Goal: Find specific page/section

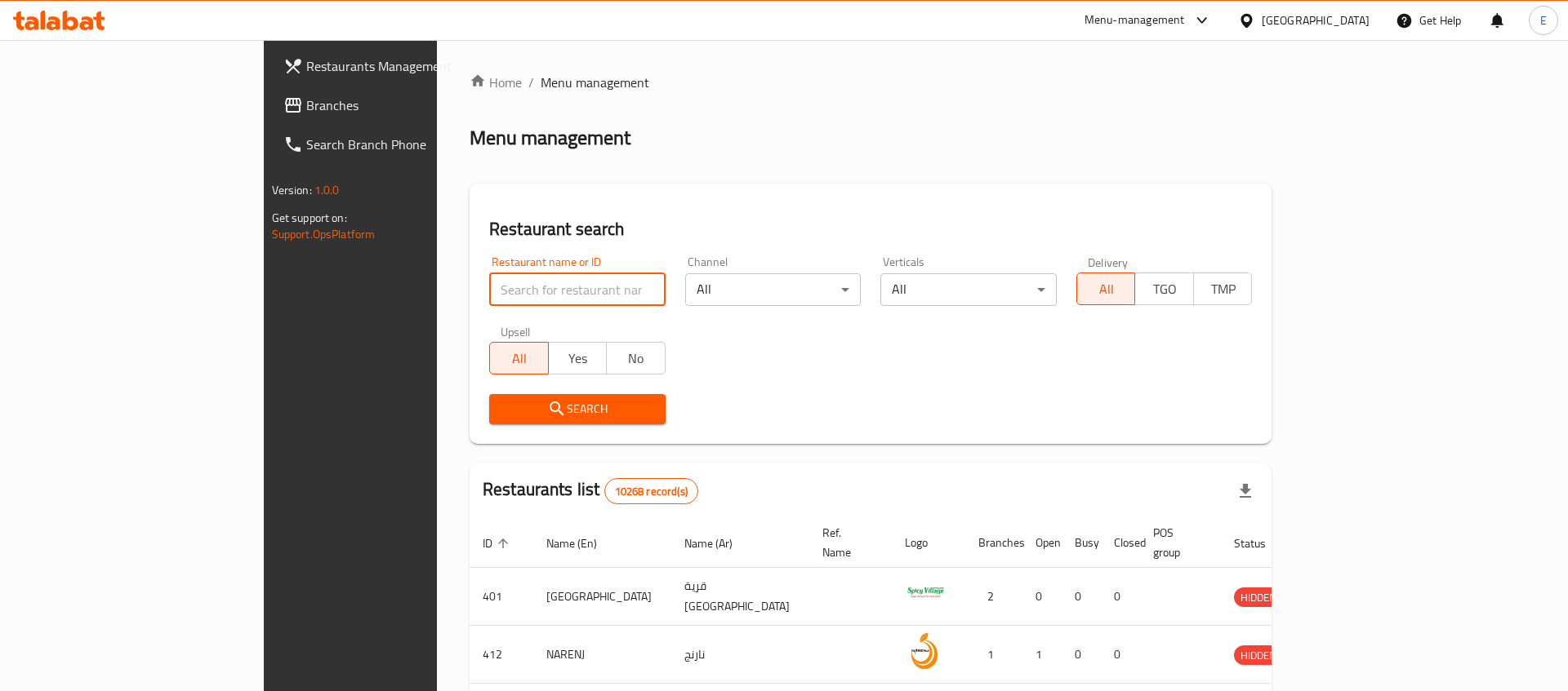
click at [489, 285] on input "search" at bounding box center [578, 290] width 176 height 33
type input "alabdalla"
click button "Search" at bounding box center [578, 409] width 176 height 30
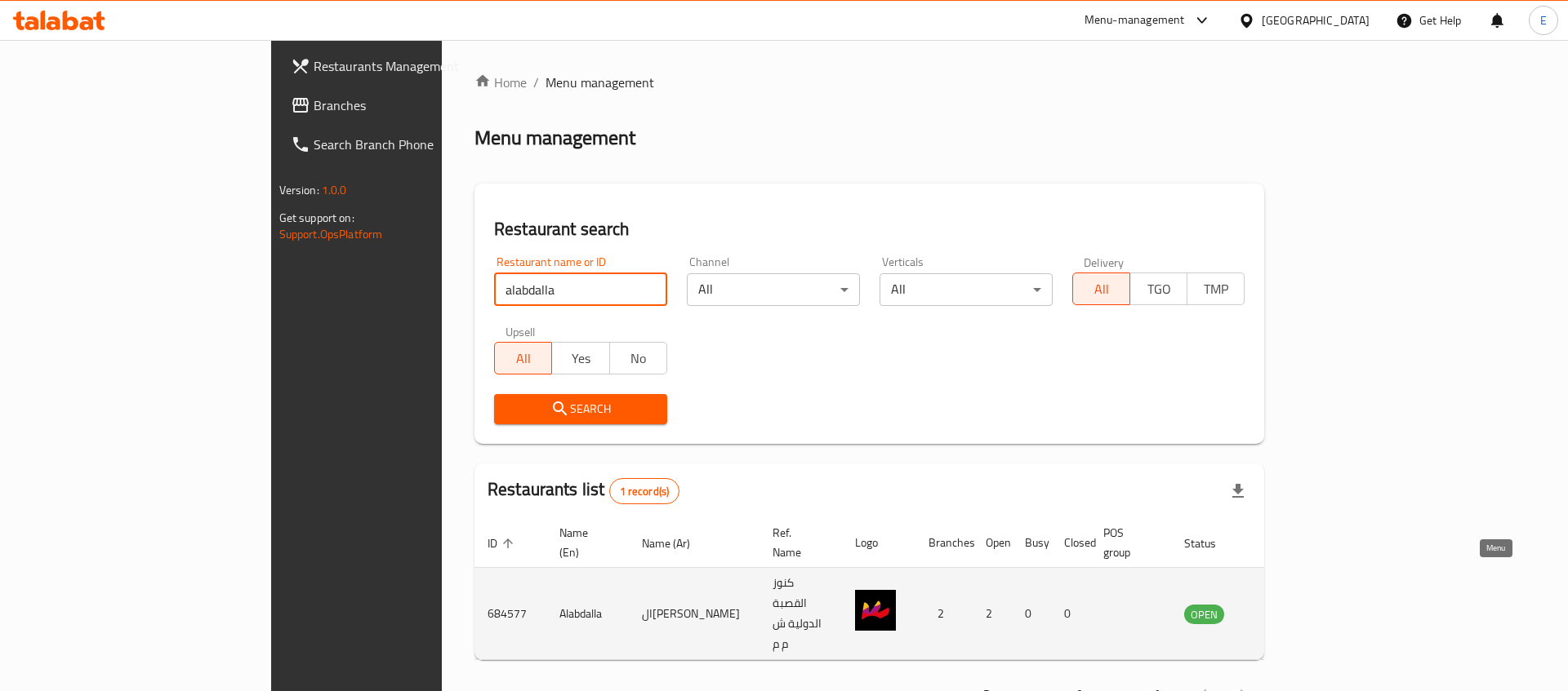
click at [1289, 604] on icon "enhanced table" at bounding box center [1280, 614] width 20 height 20
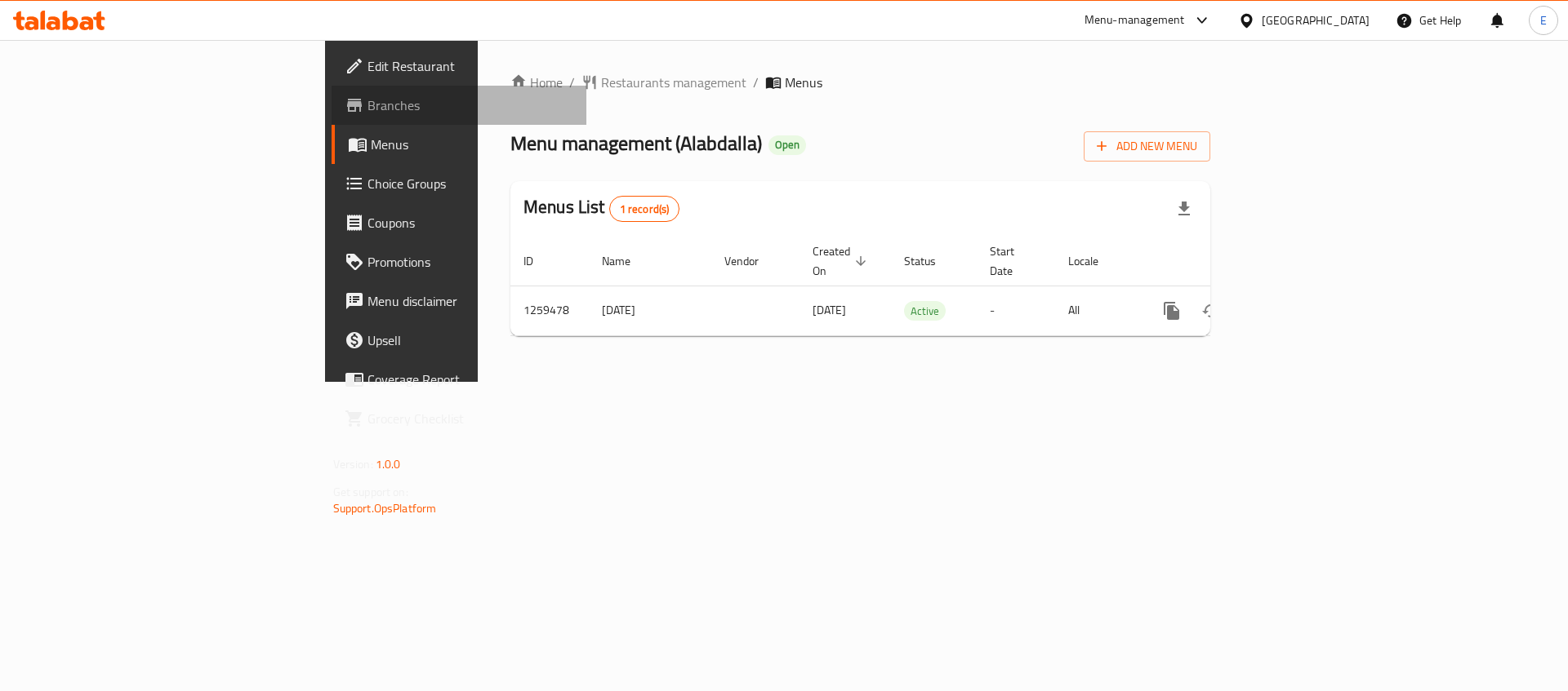
click at [367, 110] on span "Branches" at bounding box center [470, 105] width 206 height 20
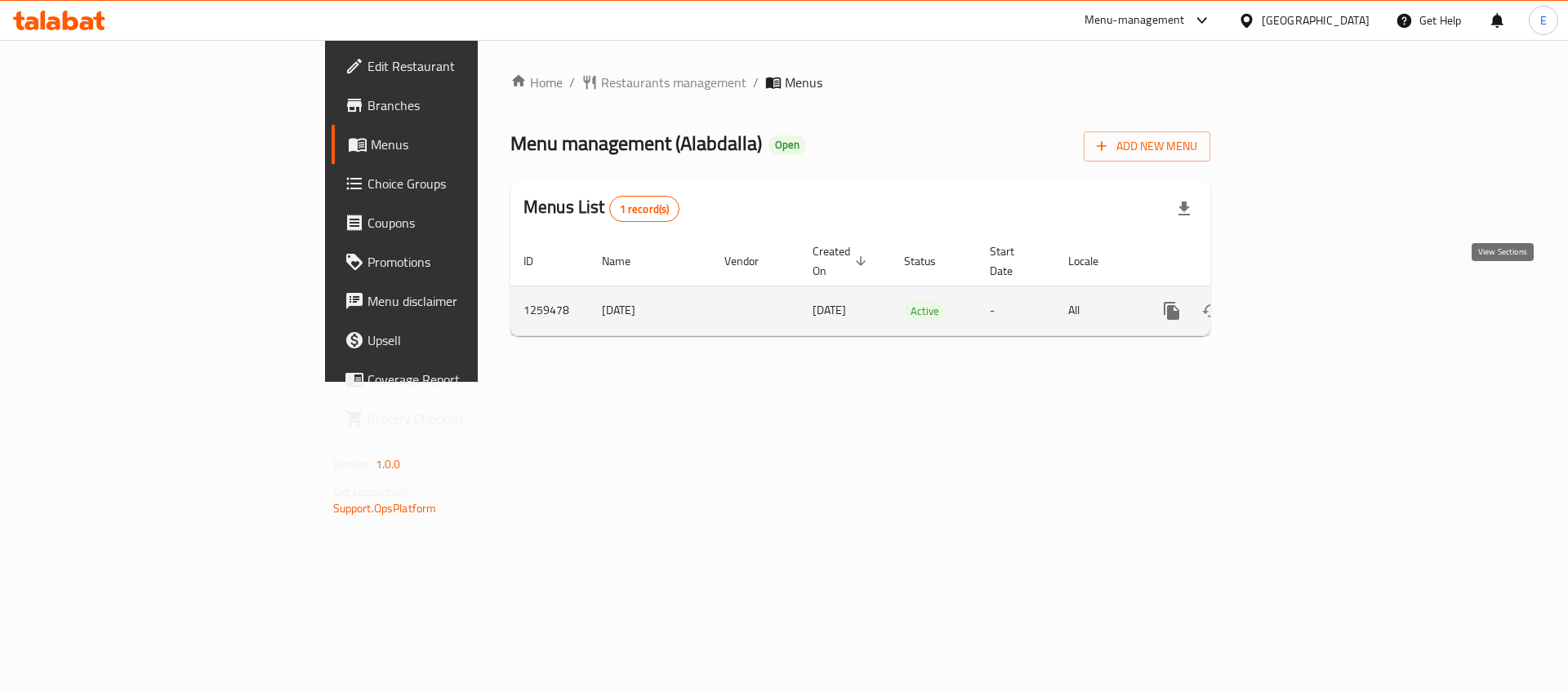
click at [1299, 301] on icon "enhanced table" at bounding box center [1290, 311] width 20 height 20
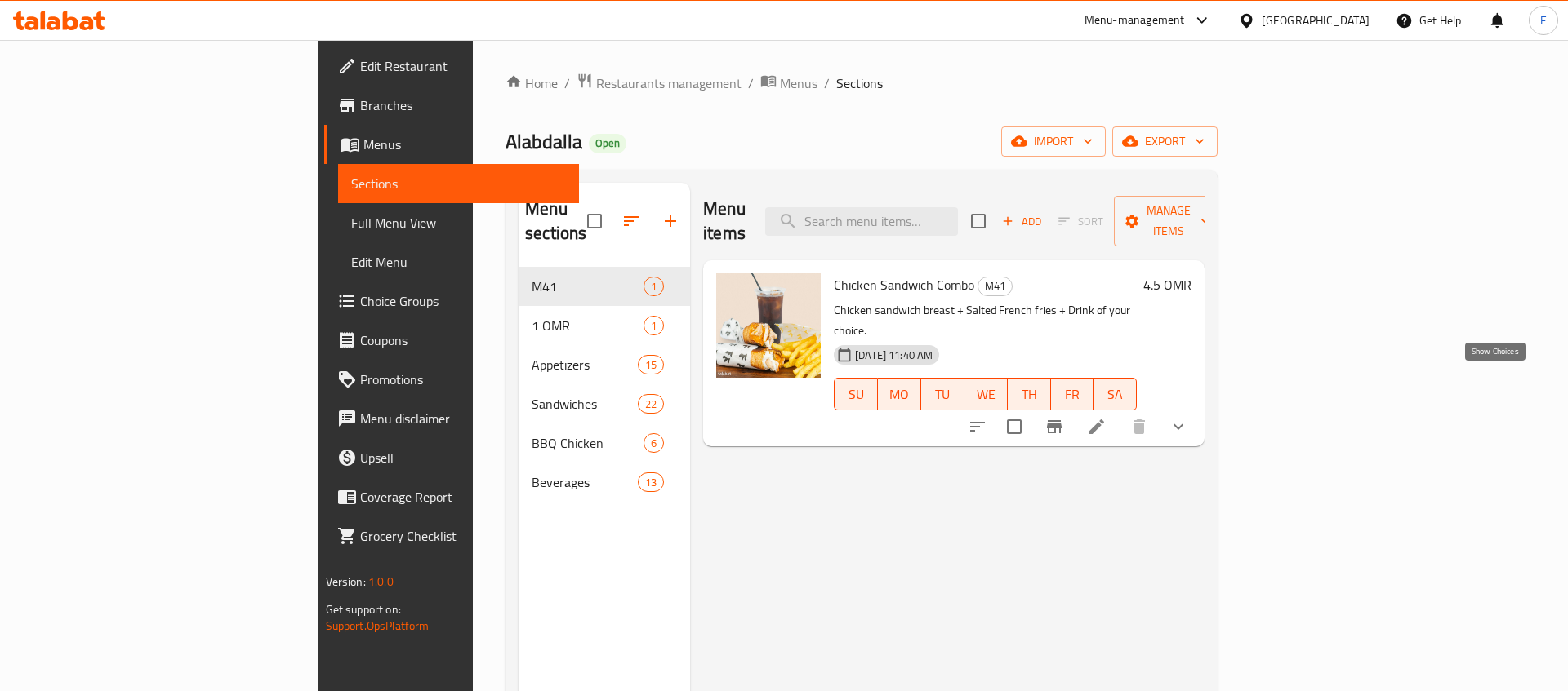
click at [1188, 417] on icon "show more" at bounding box center [1179, 427] width 20 height 20
